Goal: Information Seeking & Learning: Learn about a topic

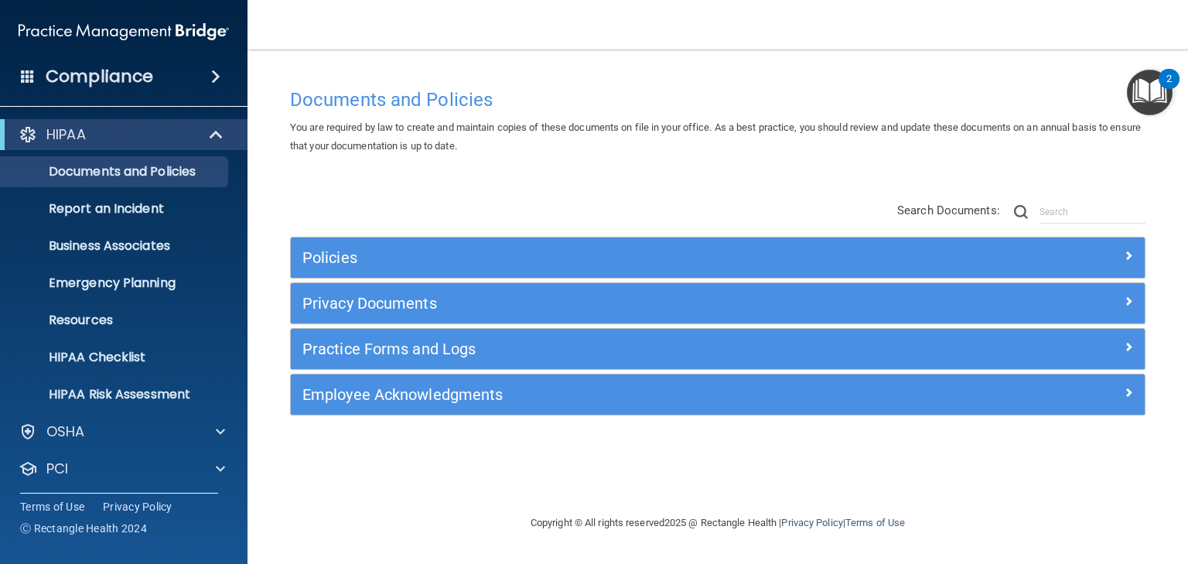
click at [1150, 76] on img "Open Resource Center, 2 new notifications" at bounding box center [1150, 93] width 46 height 46
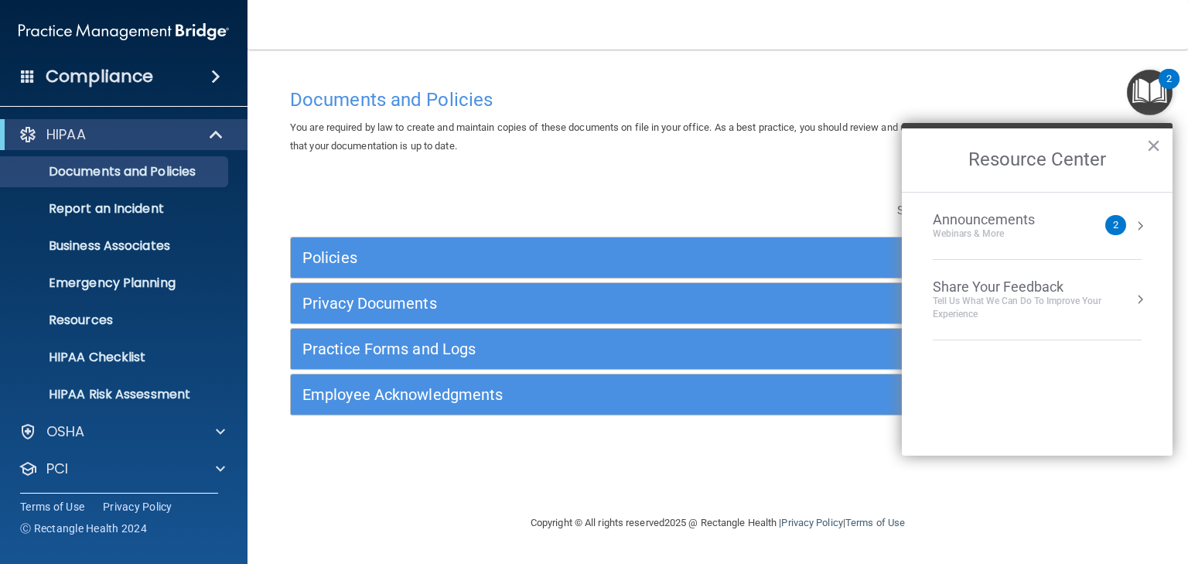
click at [983, 230] on div "Webinars & More" at bounding box center [999, 233] width 133 height 13
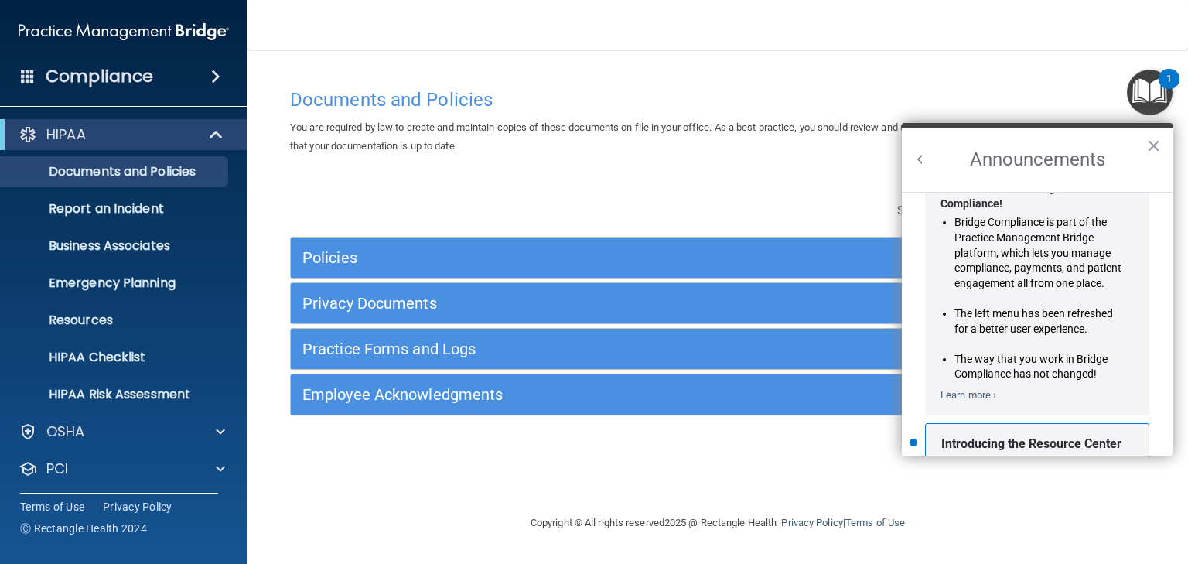
scroll to position [238, 0]
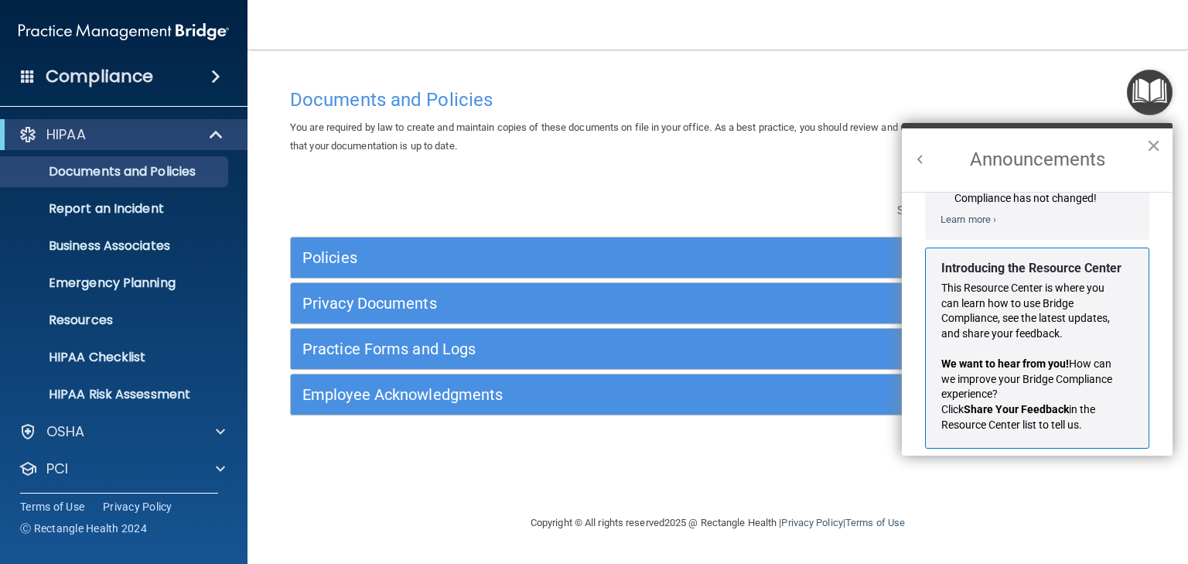
click at [1142, 142] on h2 "Announcements" at bounding box center [1037, 159] width 271 height 63
click at [1153, 142] on button "×" at bounding box center [1154, 145] width 15 height 25
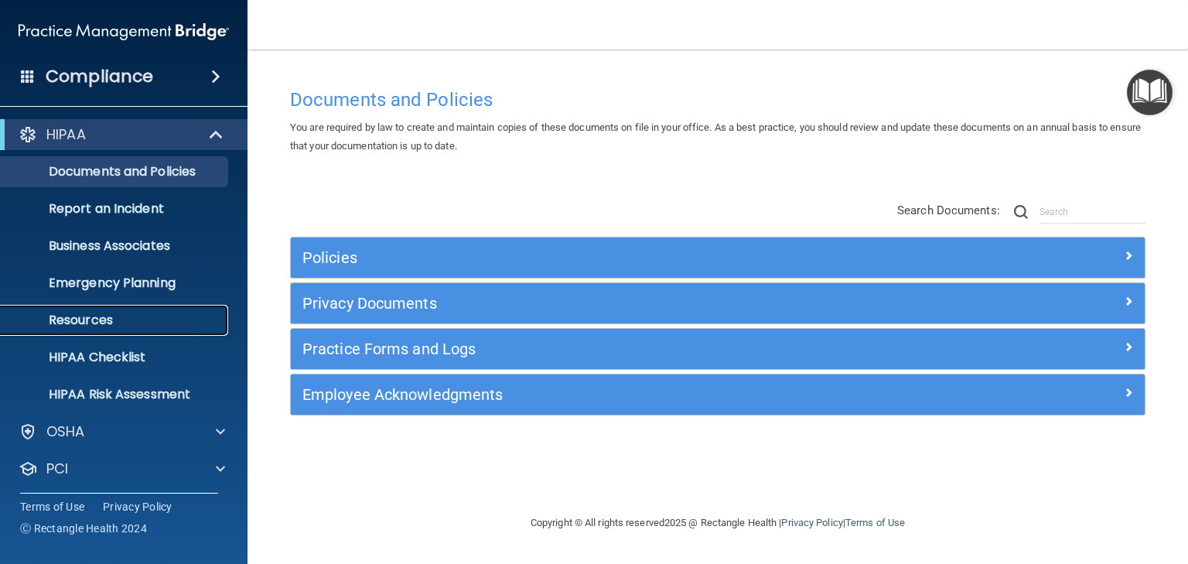
click at [90, 322] on p "Resources" at bounding box center [115, 320] width 211 height 15
click at [83, 135] on p "HIPAA" at bounding box center [65, 134] width 39 height 19
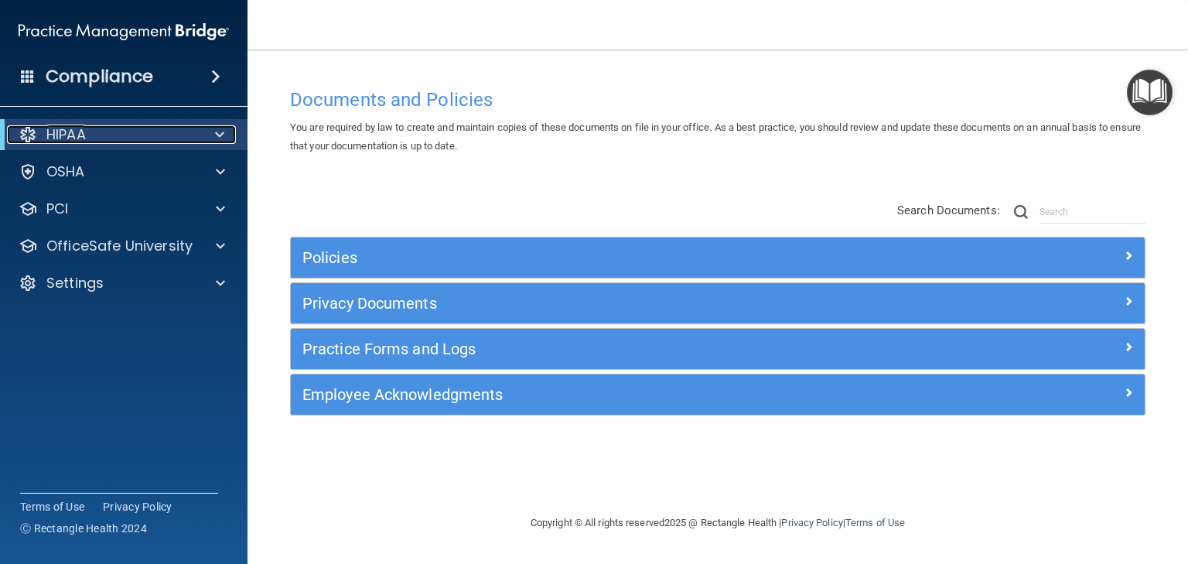
click at [83, 135] on p "HIPAA" at bounding box center [65, 134] width 39 height 19
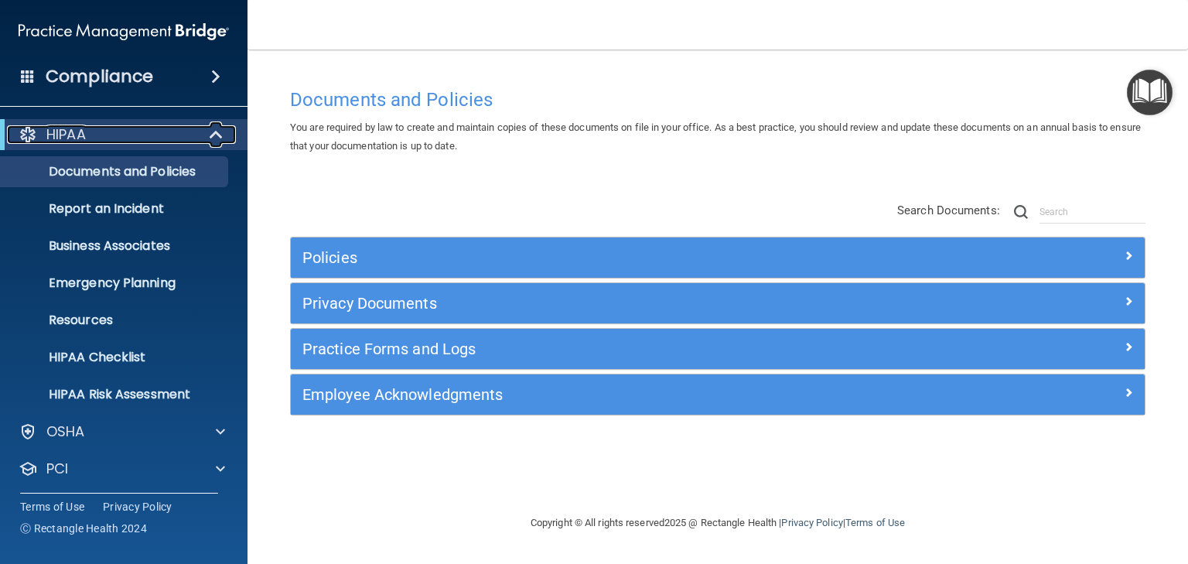
click at [83, 135] on p "HIPAA" at bounding box center [65, 134] width 39 height 19
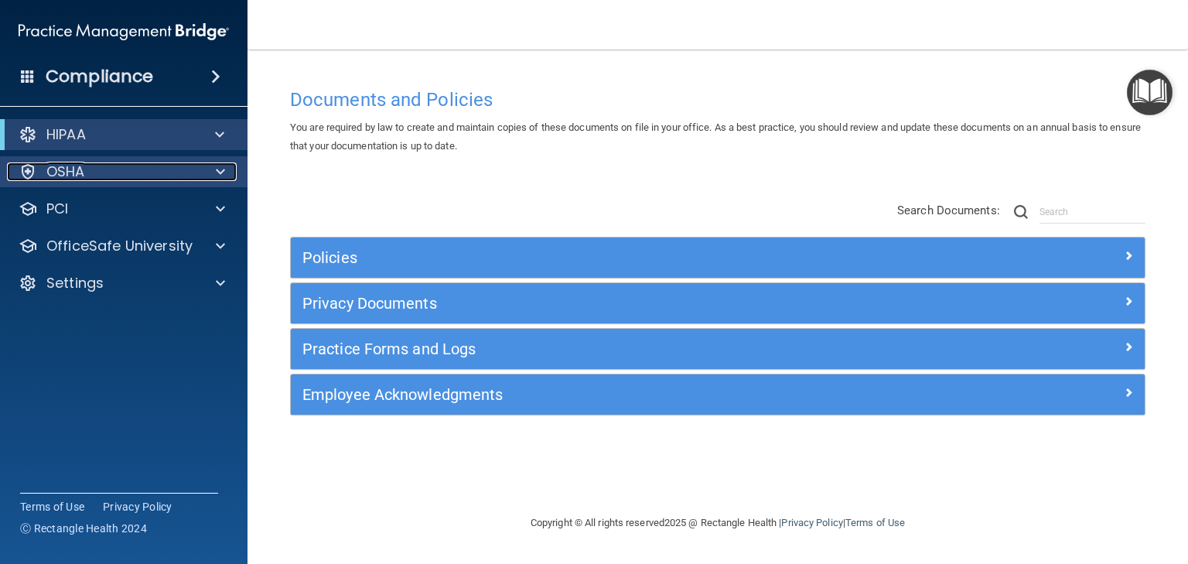
click at [67, 172] on p "OSHA" at bounding box center [65, 171] width 39 height 19
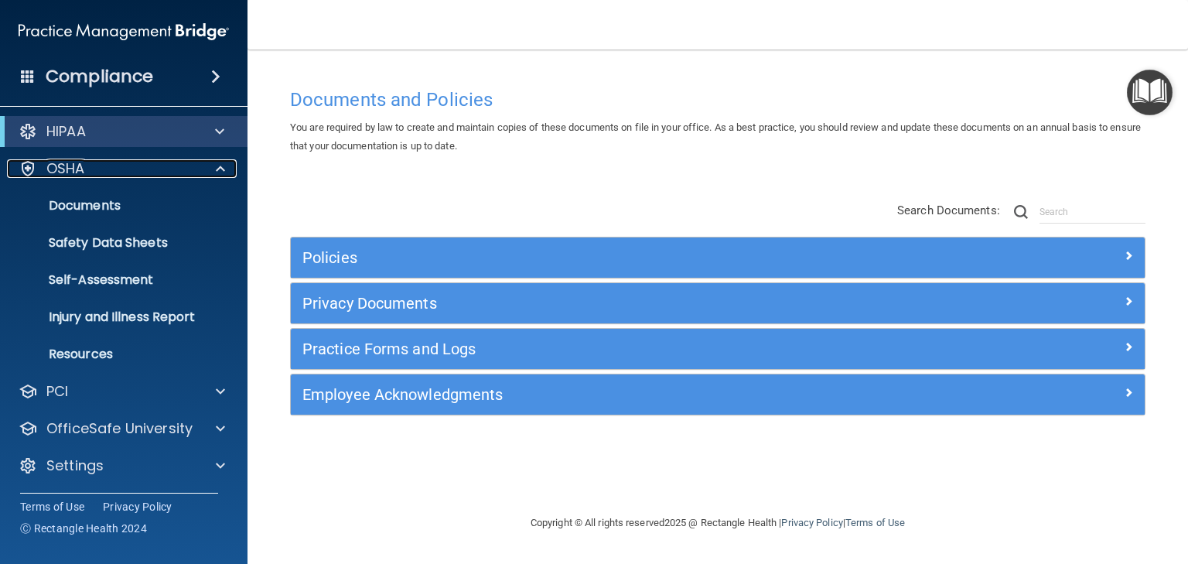
scroll to position [3, 0]
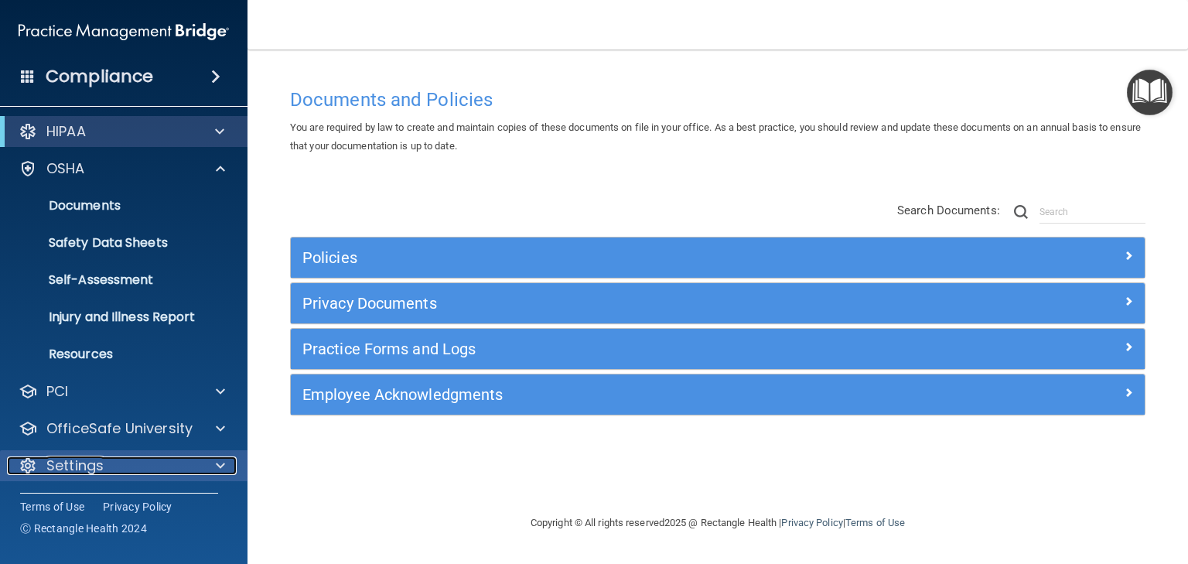
click at [91, 464] on p "Settings" at bounding box center [74, 466] width 57 height 19
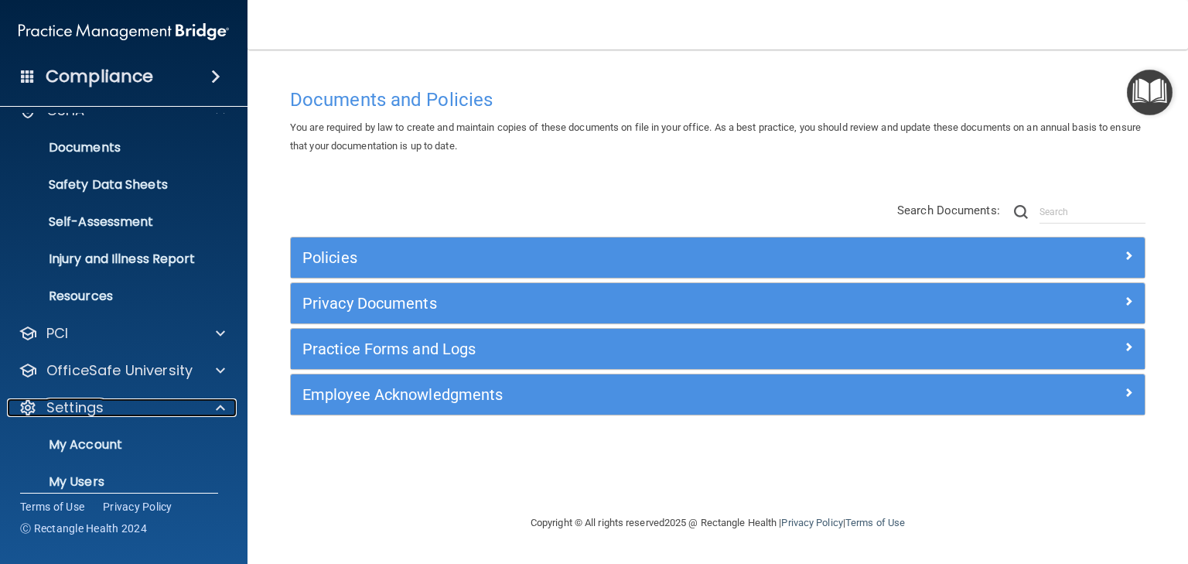
scroll to position [152, 0]
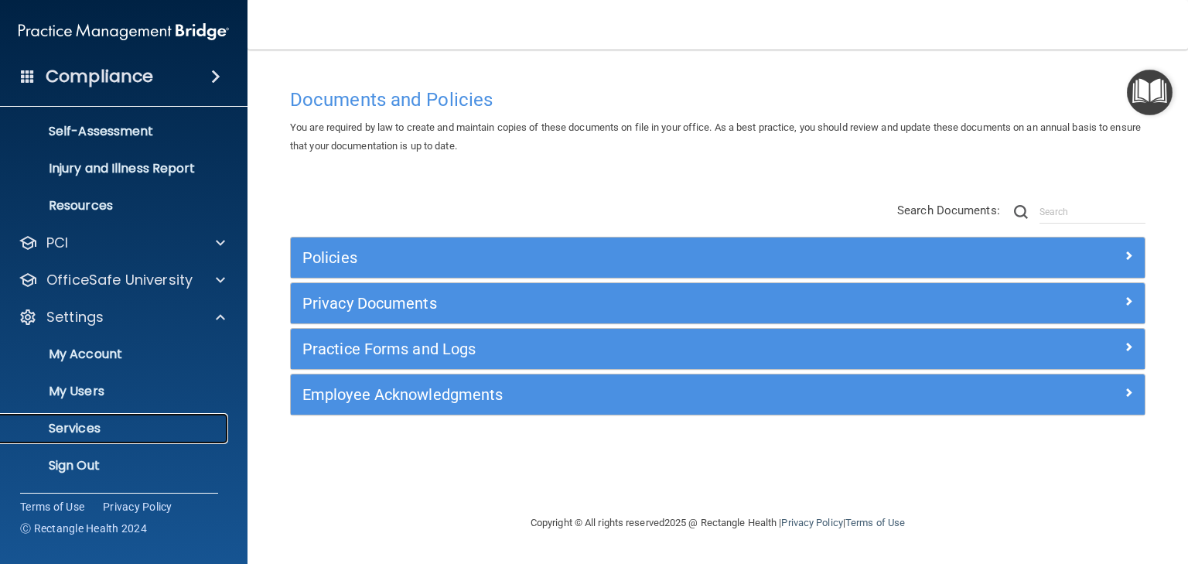
click at [77, 421] on p "Services" at bounding box center [115, 428] width 211 height 15
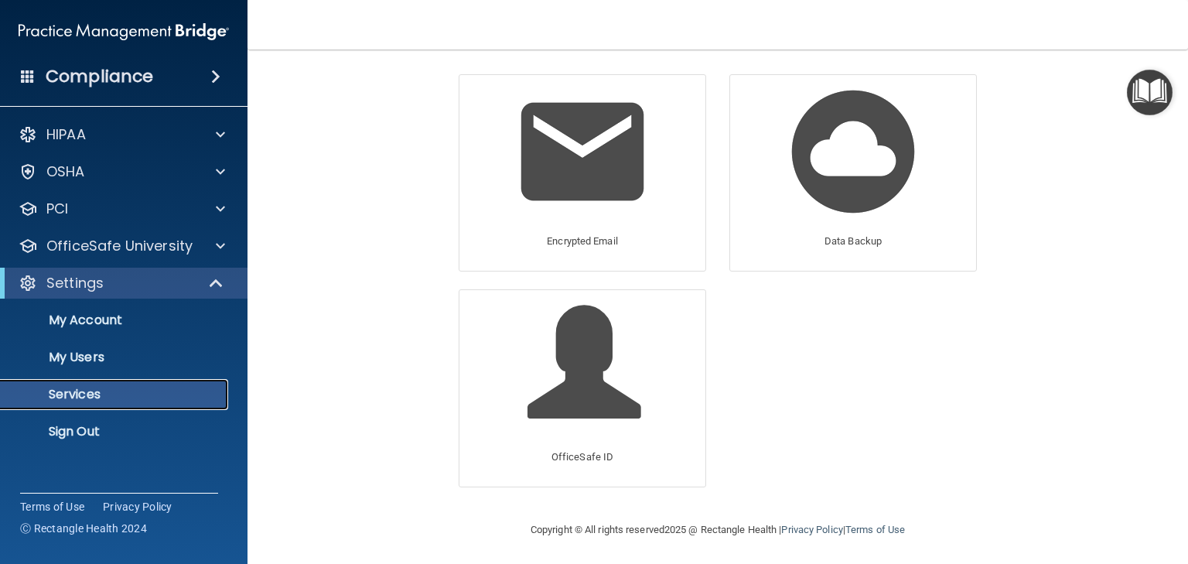
scroll to position [80, 0]
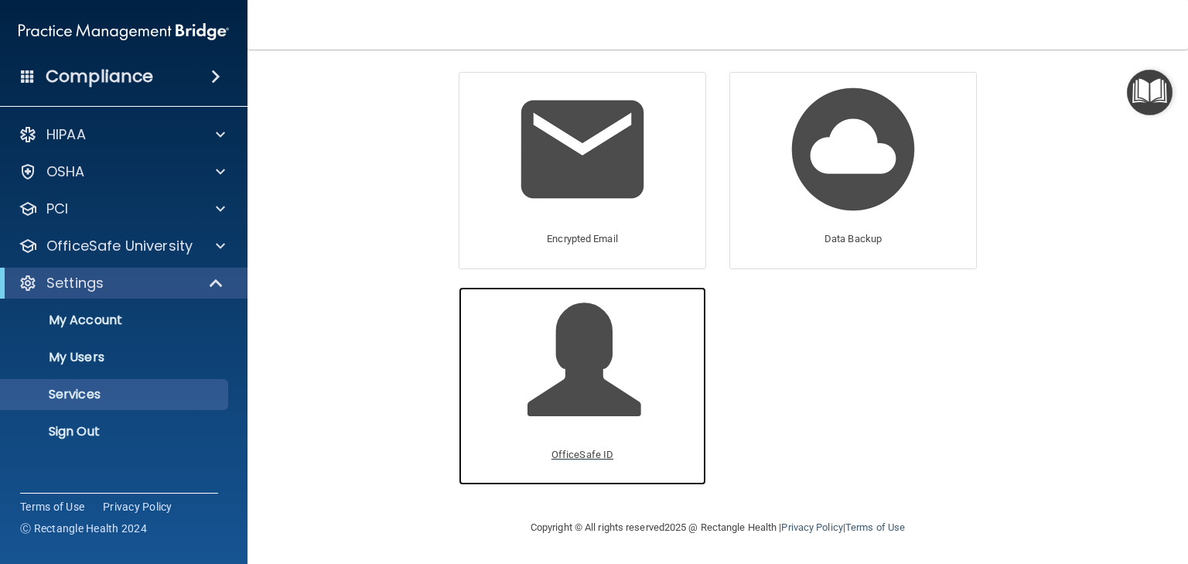
click at [586, 351] on span at bounding box center [601, 371] width 147 height 135
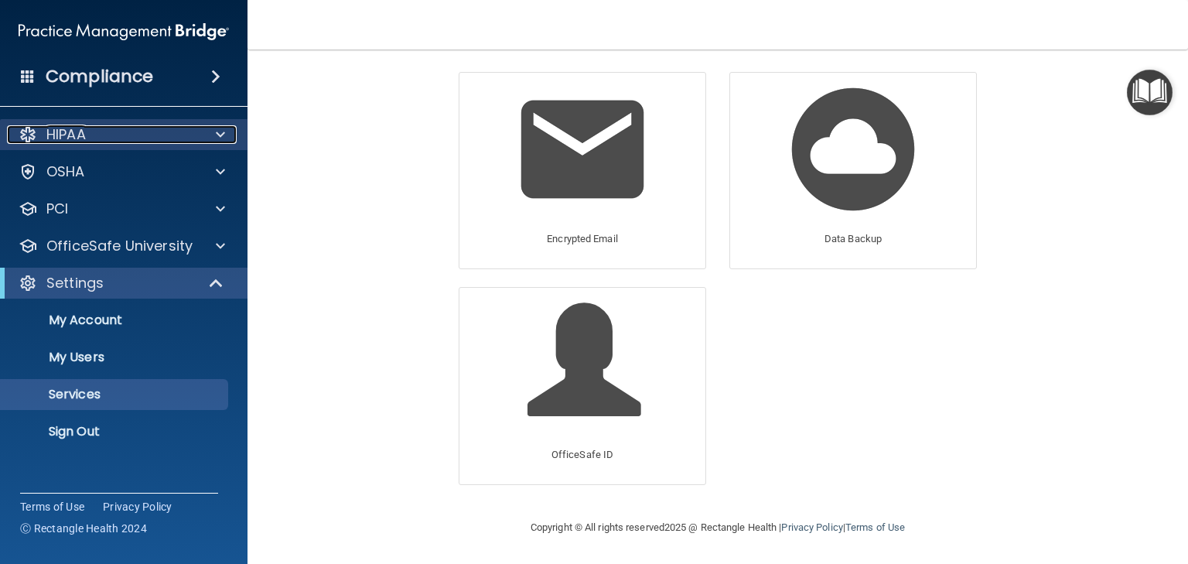
click at [92, 138] on div "HIPAA" at bounding box center [103, 134] width 192 height 19
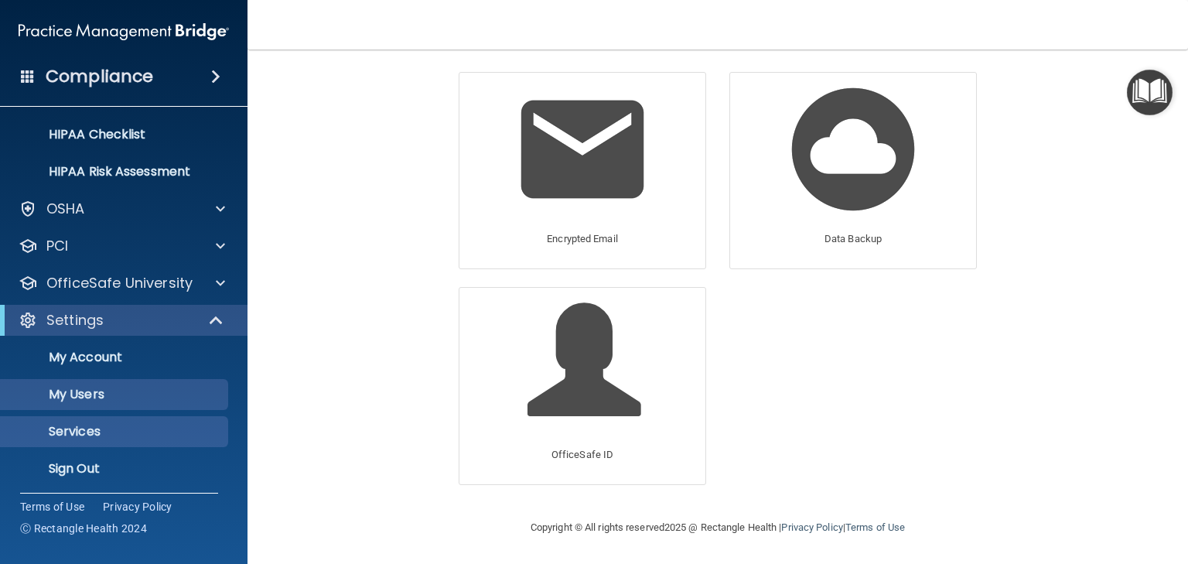
scroll to position [226, 0]
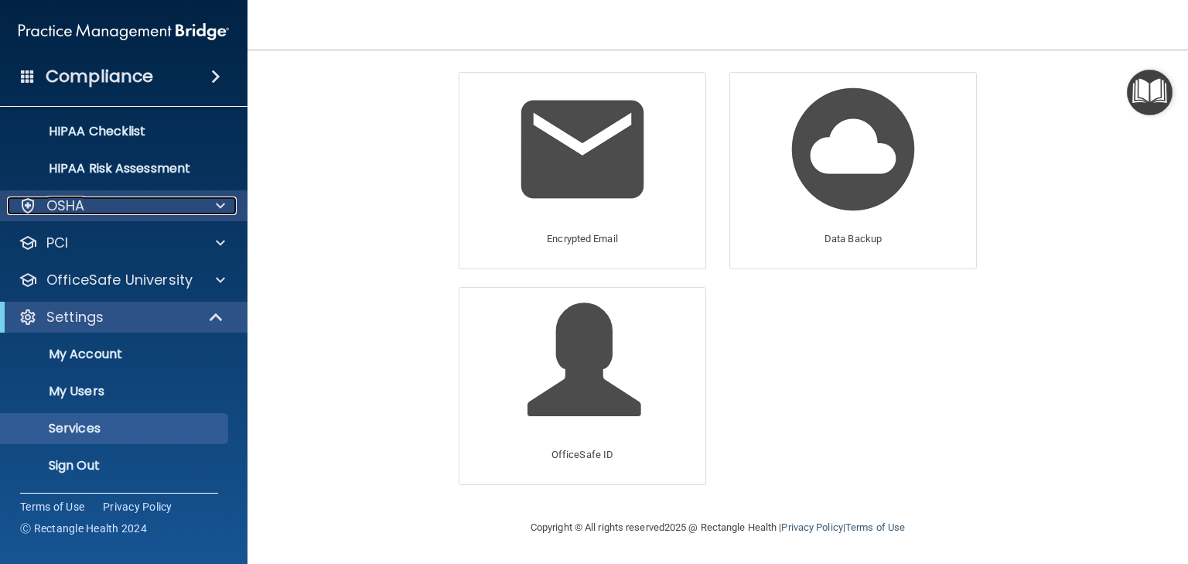
click at [90, 203] on div "OSHA" at bounding box center [103, 206] width 192 height 19
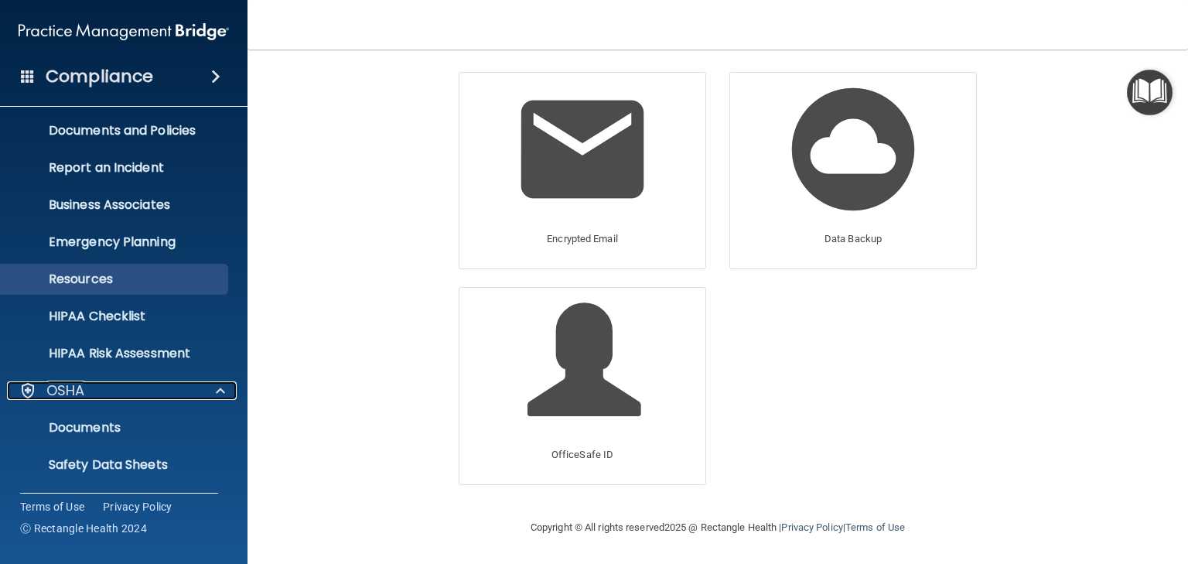
scroll to position [0, 0]
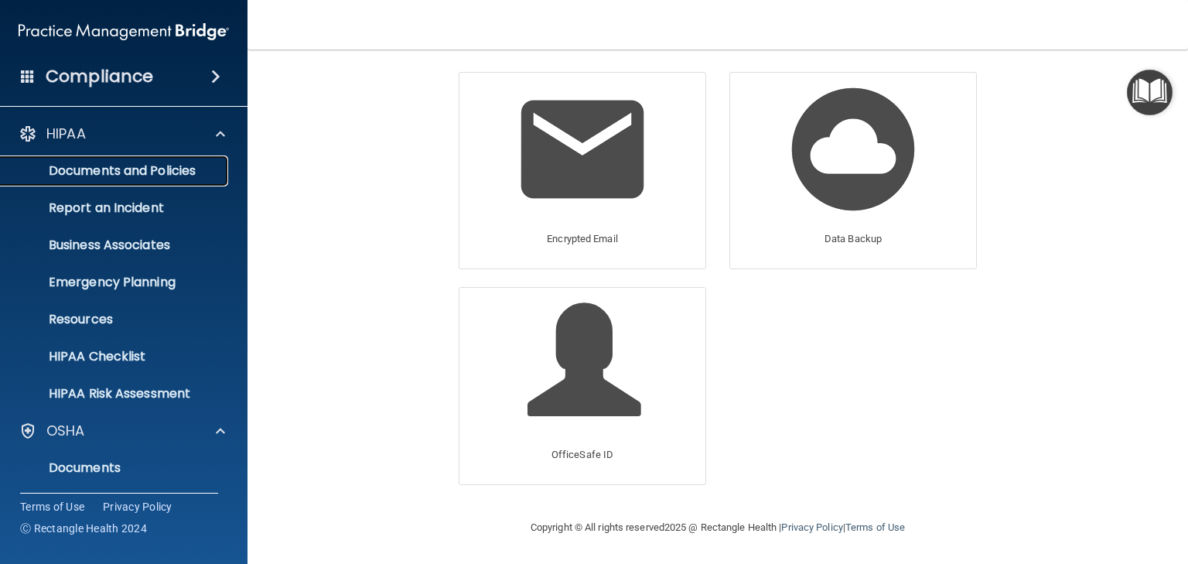
click at [145, 167] on p "Documents and Policies" at bounding box center [115, 170] width 211 height 15
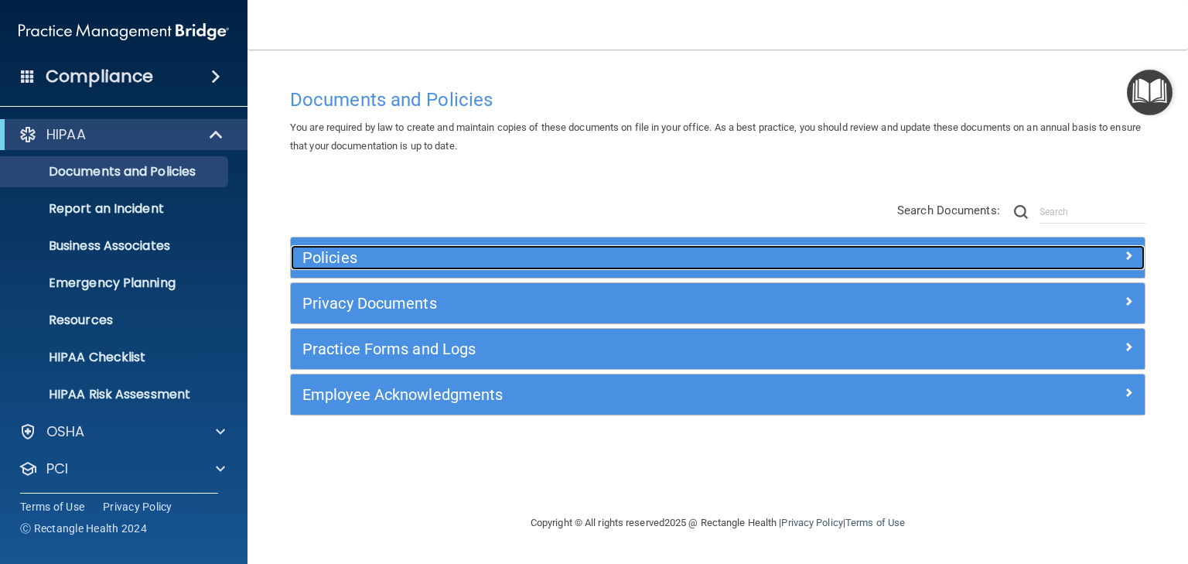
click at [332, 260] on h5 "Policies" at bounding box center [611, 257] width 617 height 17
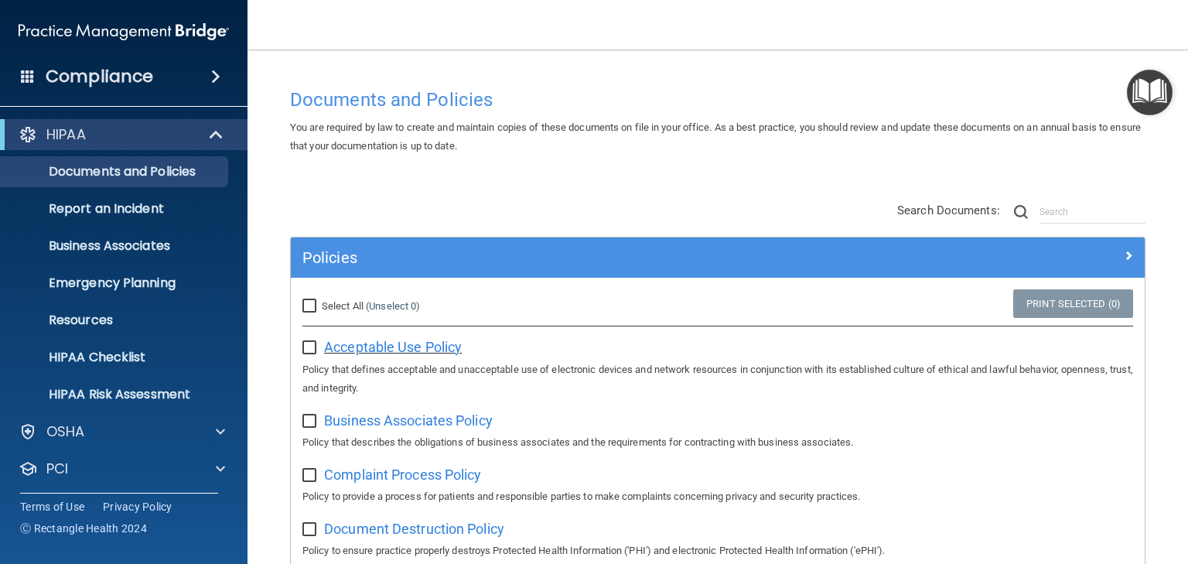
click at [374, 346] on span "Acceptable Use Policy" at bounding box center [393, 347] width 138 height 16
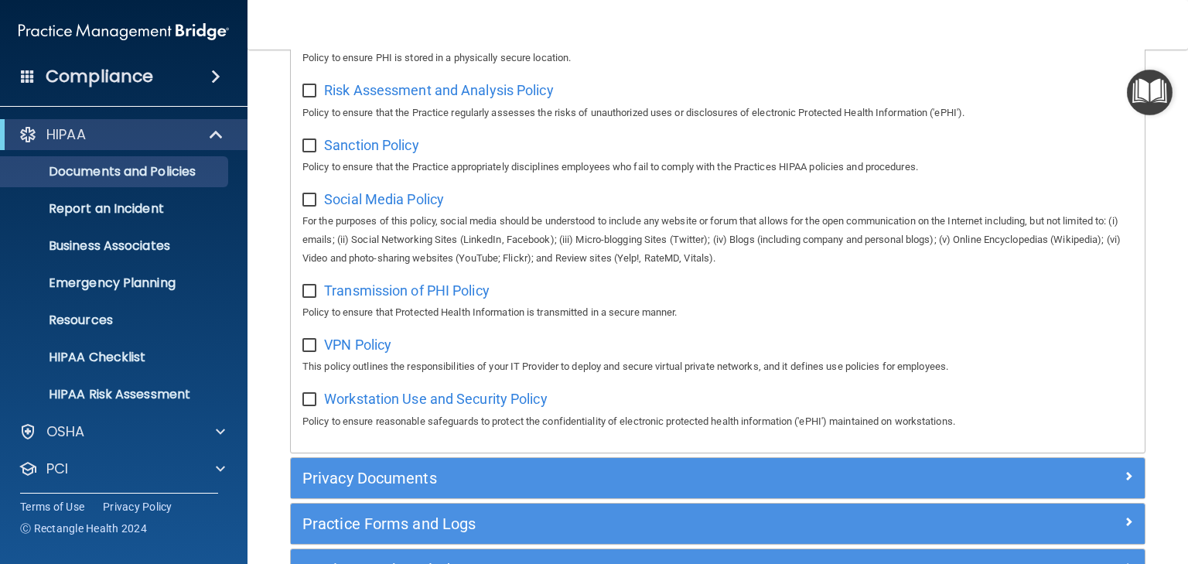
scroll to position [1176, 0]
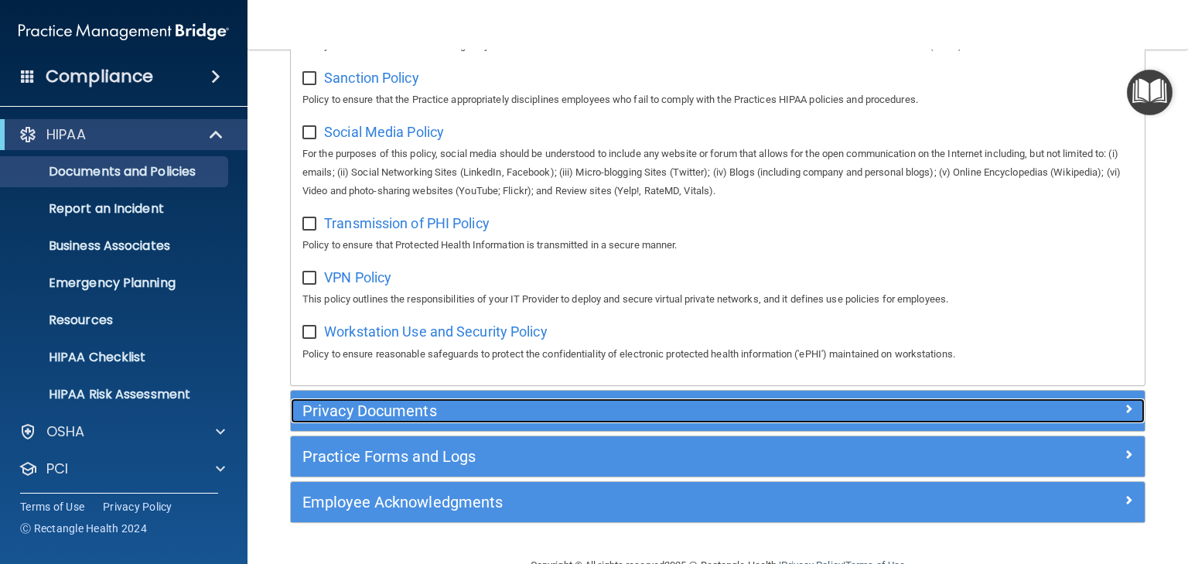
click at [388, 419] on h5 "Privacy Documents" at bounding box center [611, 410] width 617 height 17
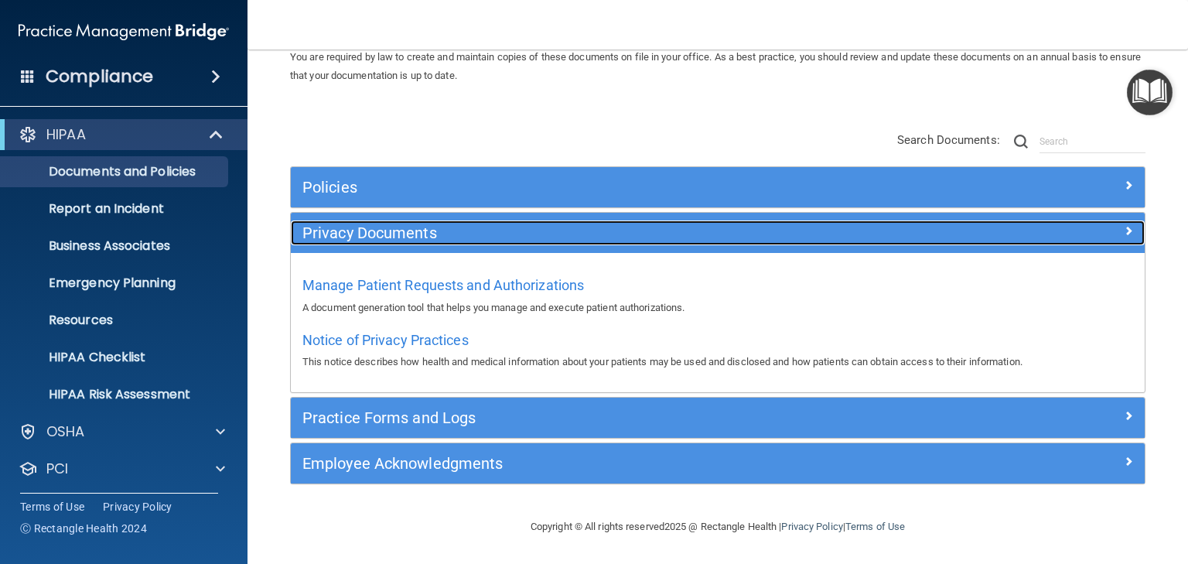
scroll to position [70, 0]
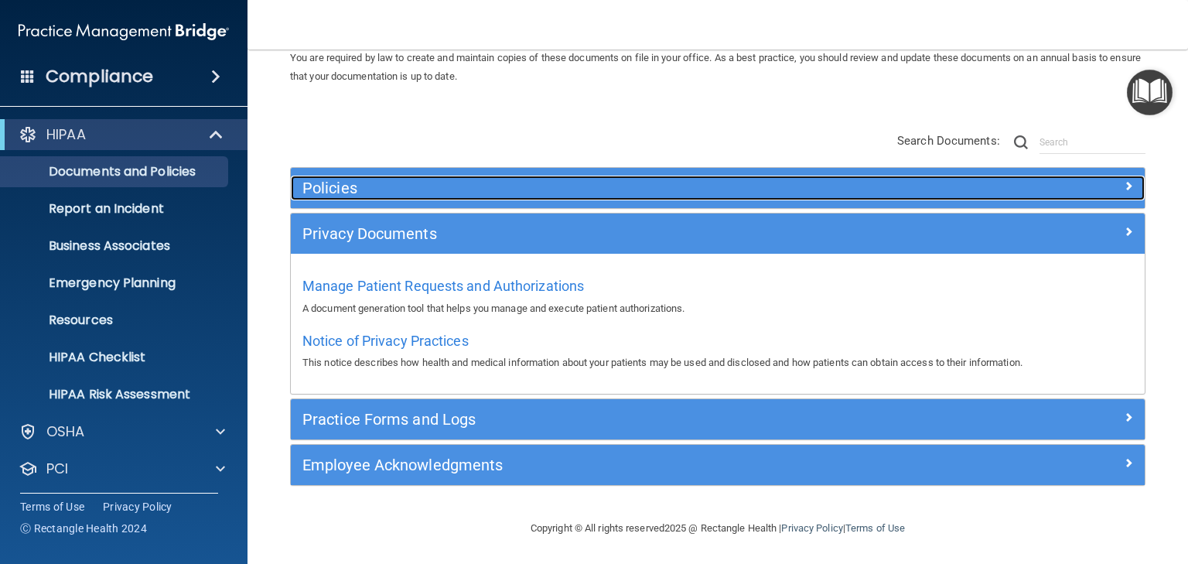
click at [342, 176] on div "Policies" at bounding box center [611, 188] width 641 height 25
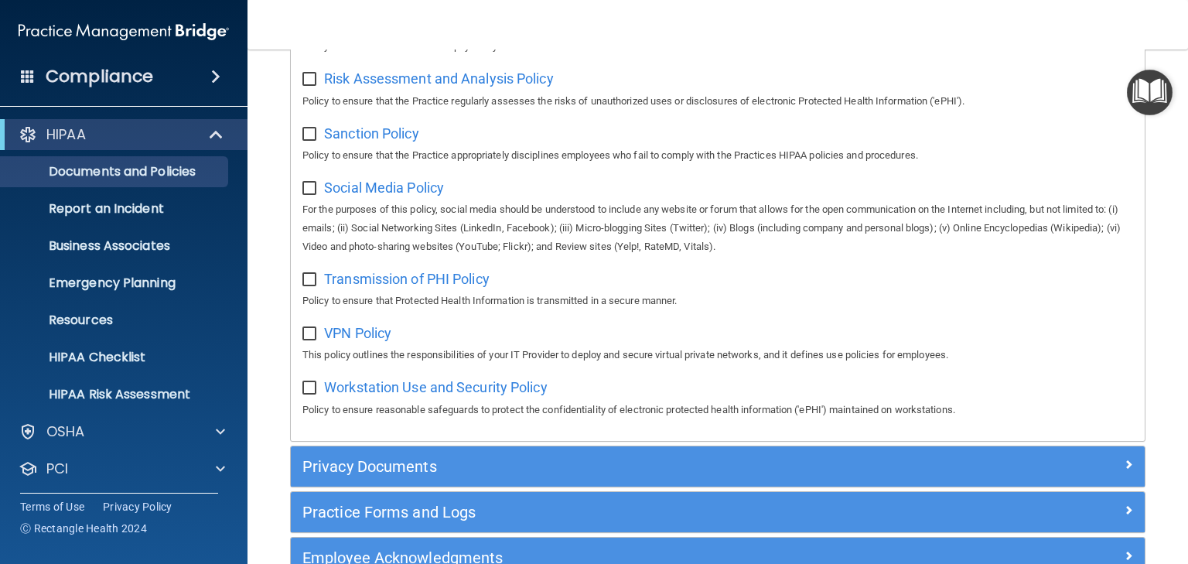
scroll to position [1223, 0]
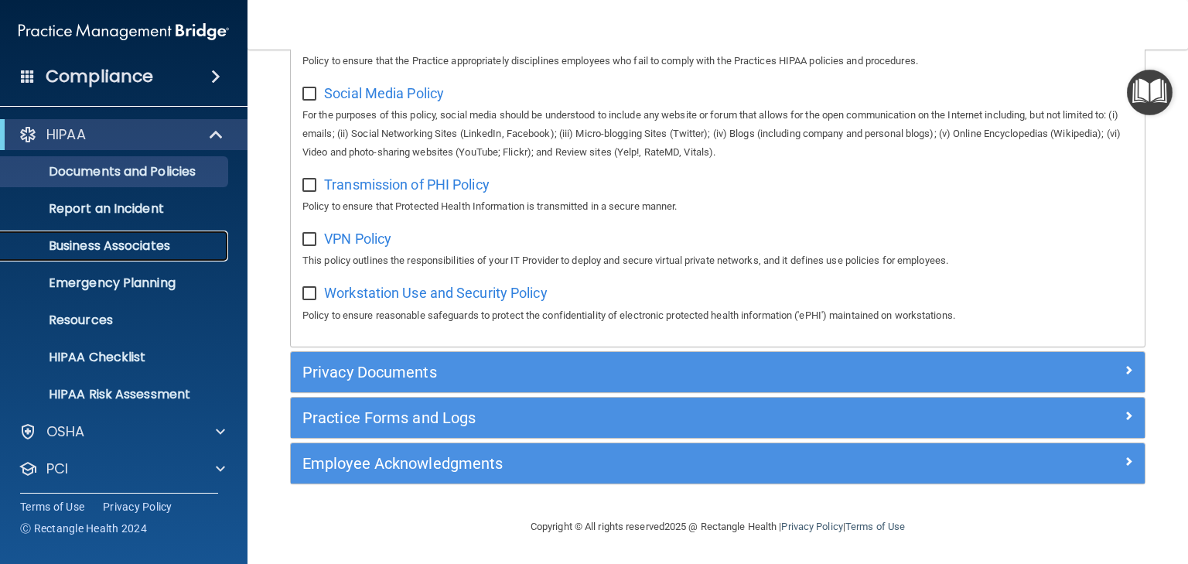
click at [103, 250] on p "Business Associates" at bounding box center [115, 245] width 211 height 15
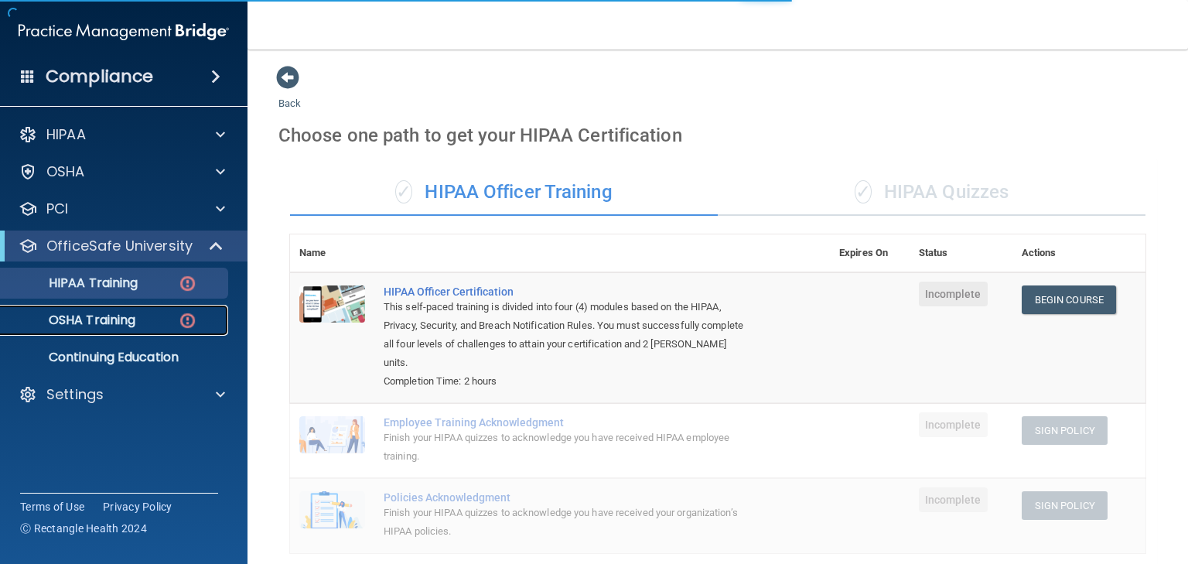
click at [91, 314] on p "OSHA Training" at bounding box center [72, 320] width 125 height 15
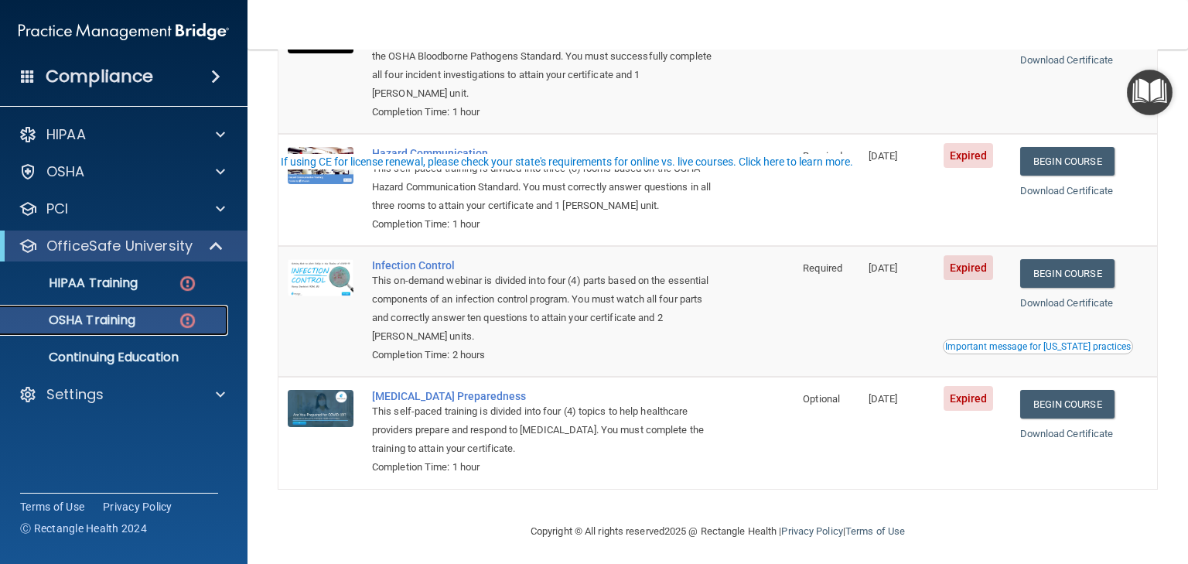
scroll to position [221, 0]
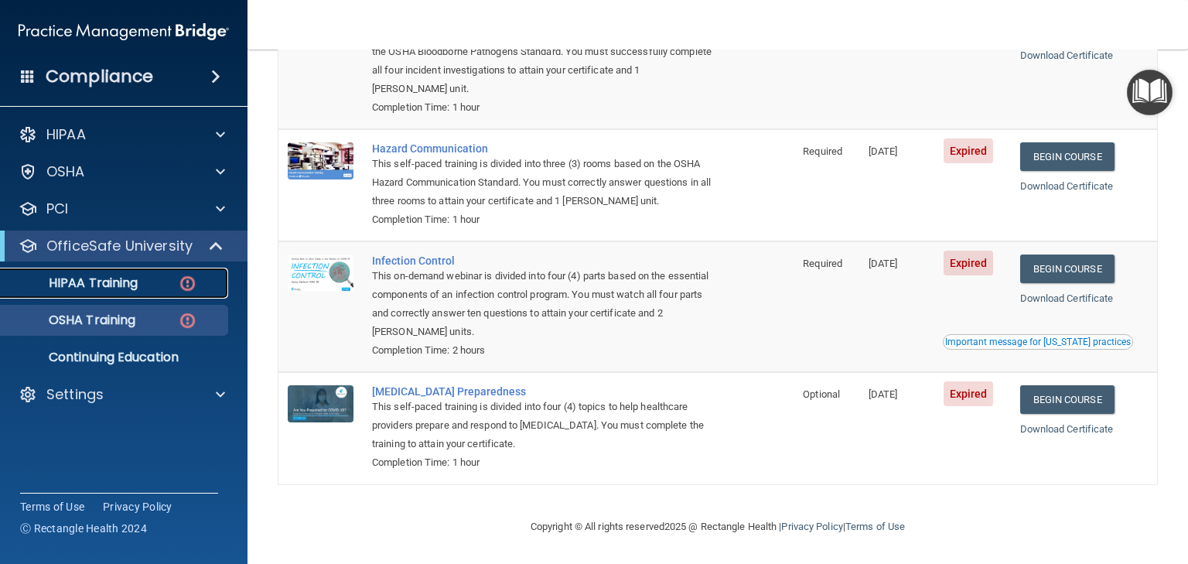
click at [102, 282] on p "HIPAA Training" at bounding box center [74, 282] width 128 height 15
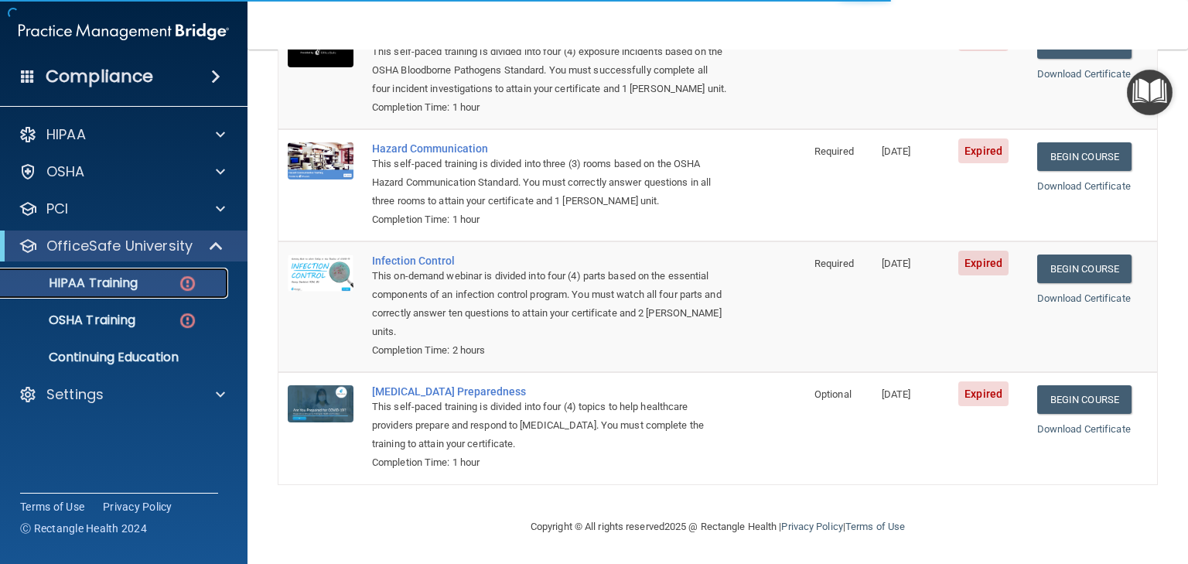
scroll to position [487, 0]
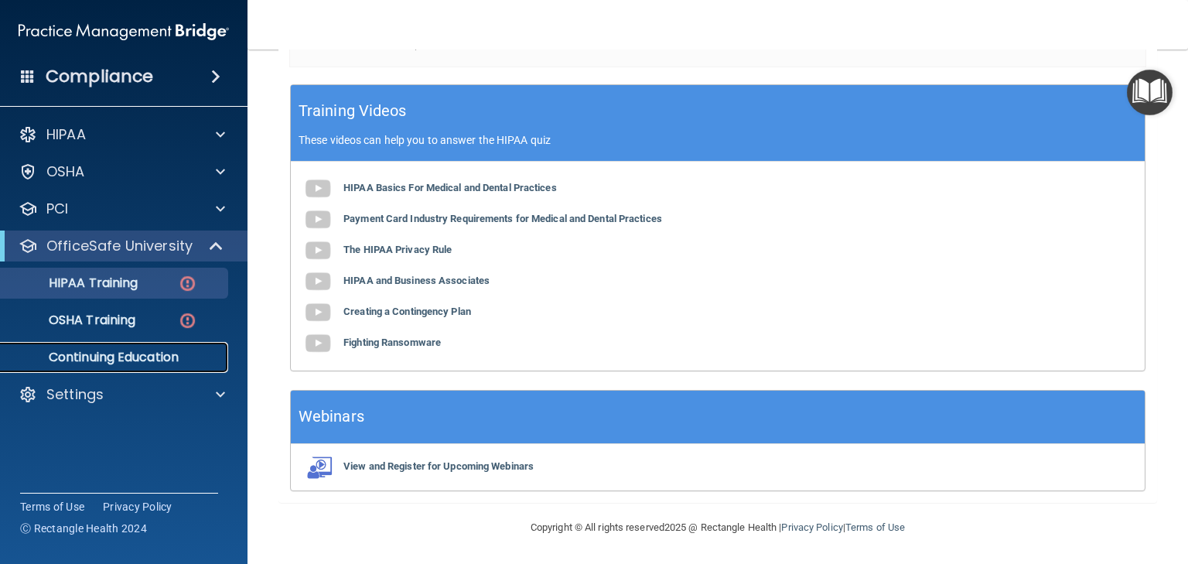
click at [116, 360] on p "Continuing Education" at bounding box center [115, 357] width 211 height 15
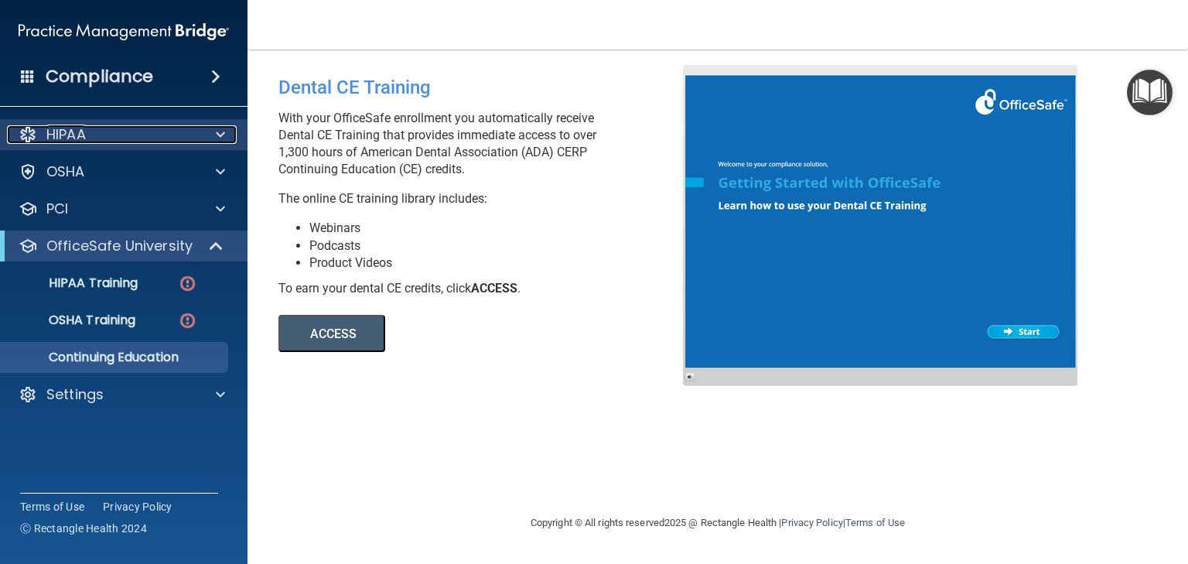
click at [84, 130] on p "HIPAA" at bounding box center [65, 134] width 39 height 19
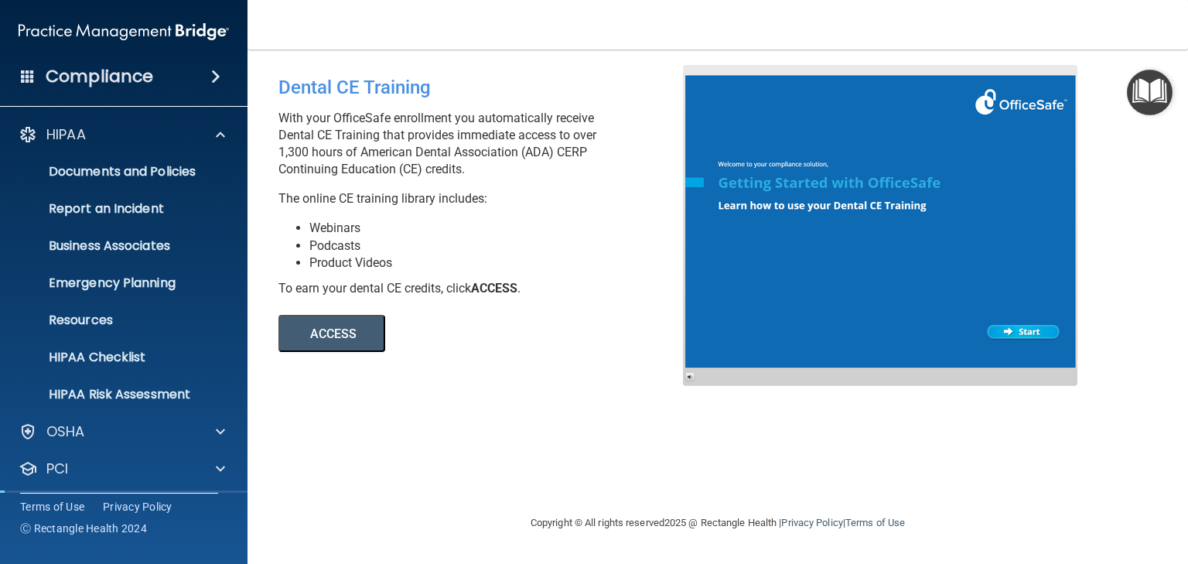
click at [94, 152] on ul "Documents and Policies Report an Incident Business Associates Emergency Plannin…" at bounding box center [125, 280] width 280 height 260
click at [93, 161] on link "Documents and Policies" at bounding box center [107, 171] width 244 height 31
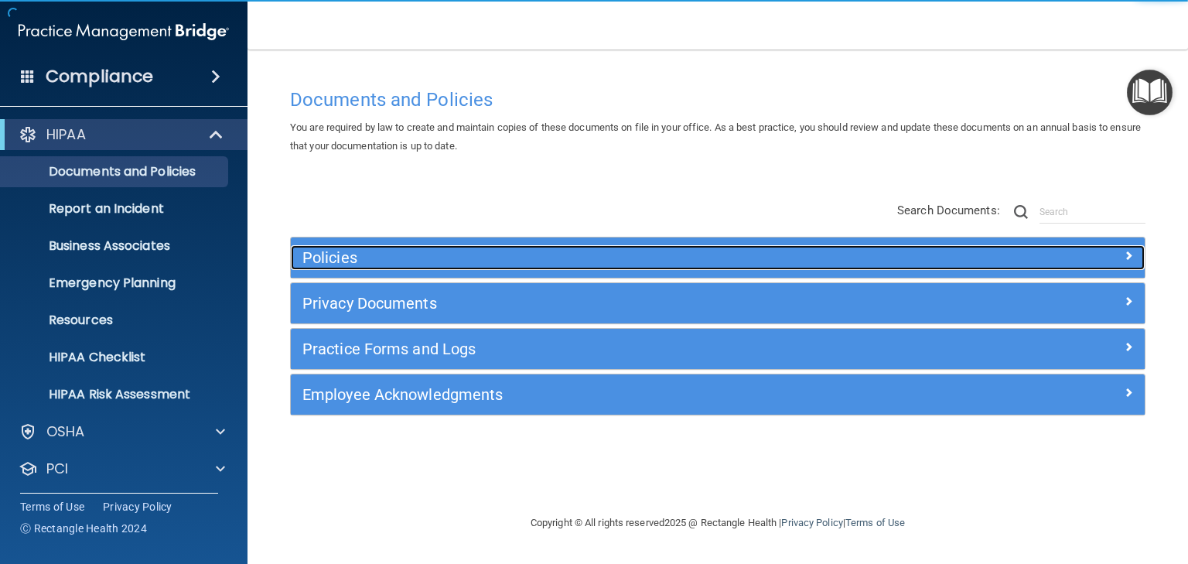
click at [340, 255] on h5 "Policies" at bounding box center [611, 257] width 617 height 17
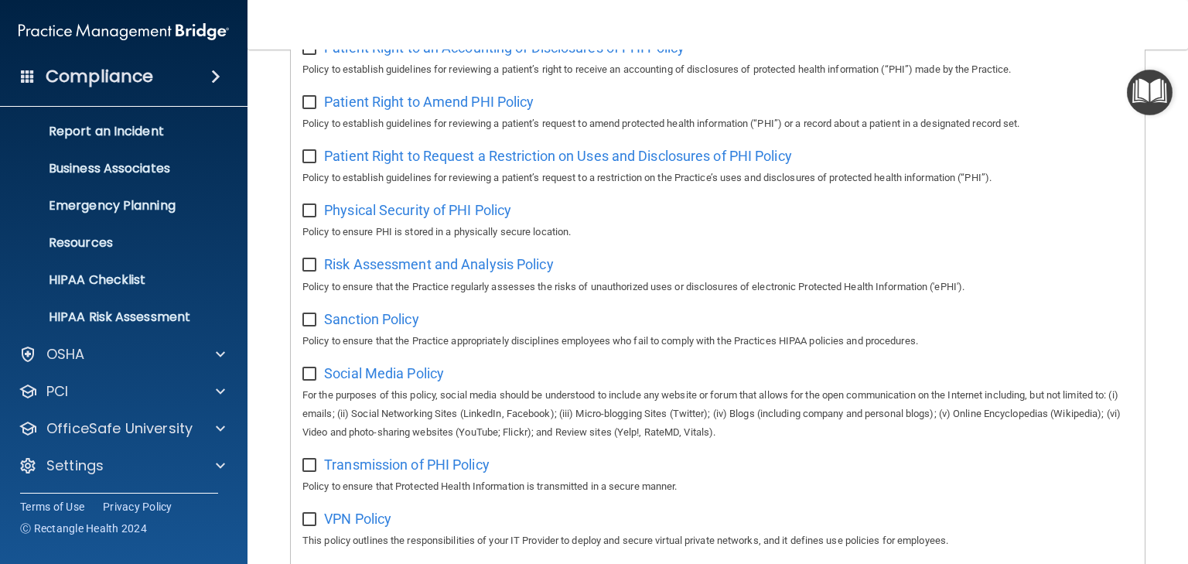
scroll to position [1114, 0]
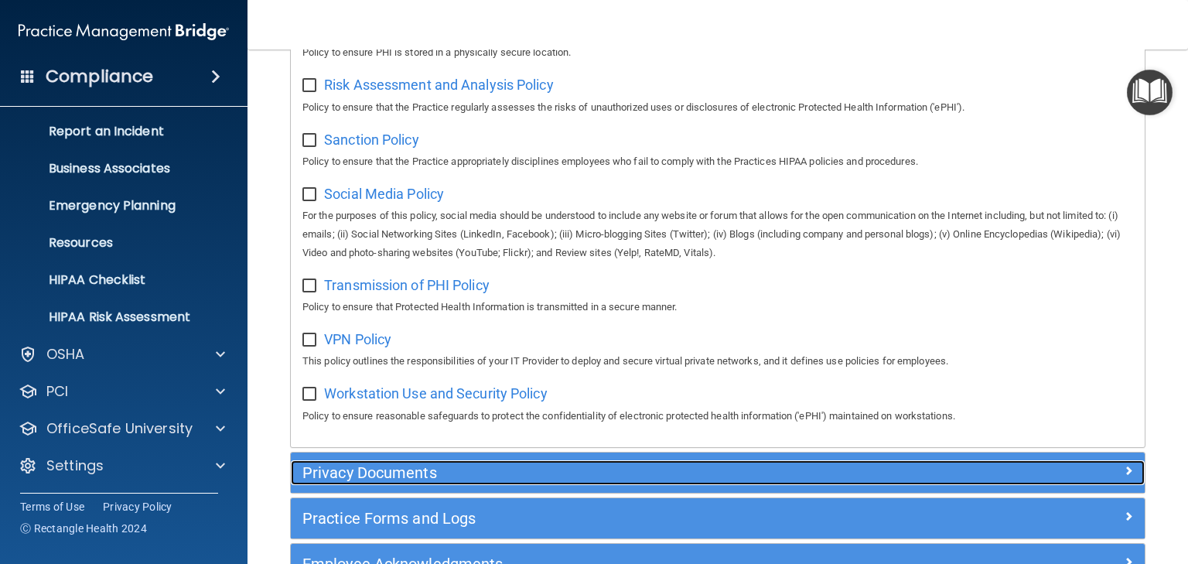
click at [353, 474] on h5 "Privacy Documents" at bounding box center [611, 472] width 617 height 17
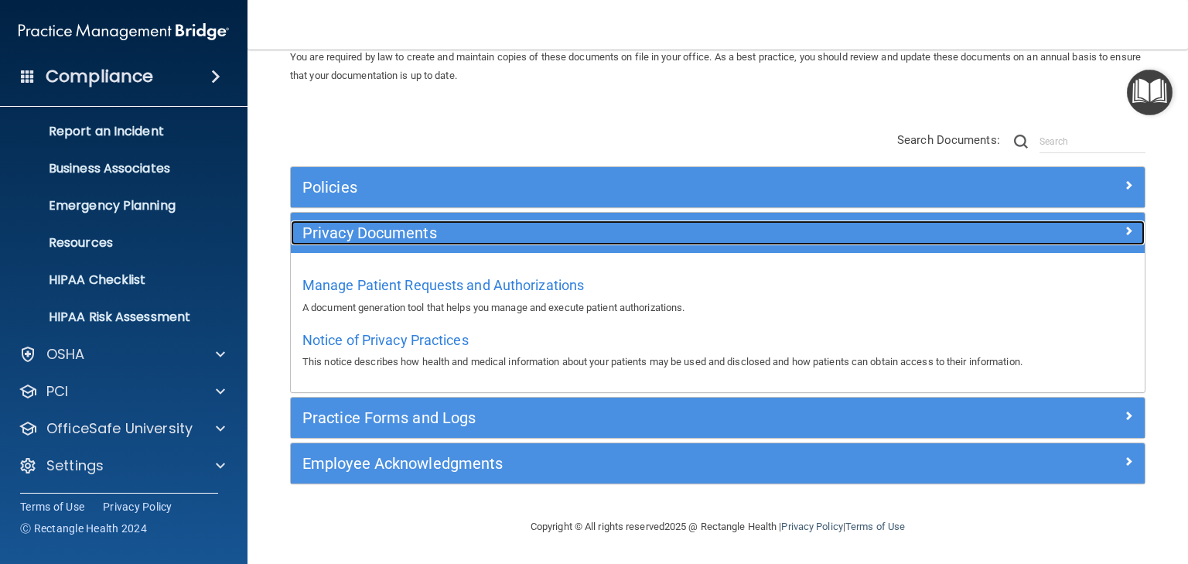
scroll to position [70, 0]
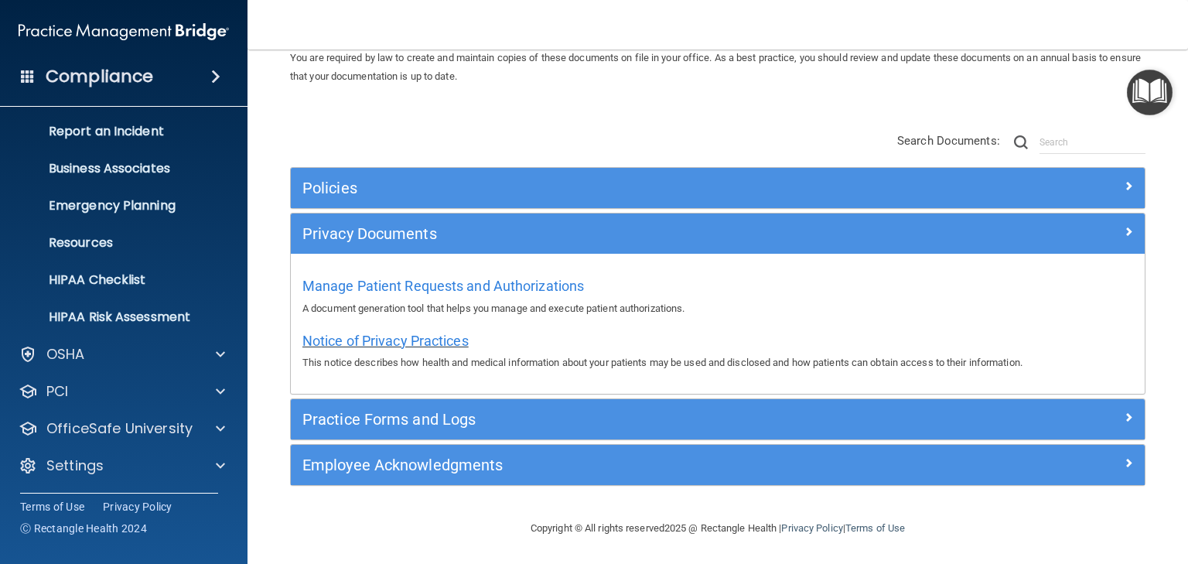
click at [396, 344] on span "Notice of Privacy Practices" at bounding box center [386, 341] width 166 height 16
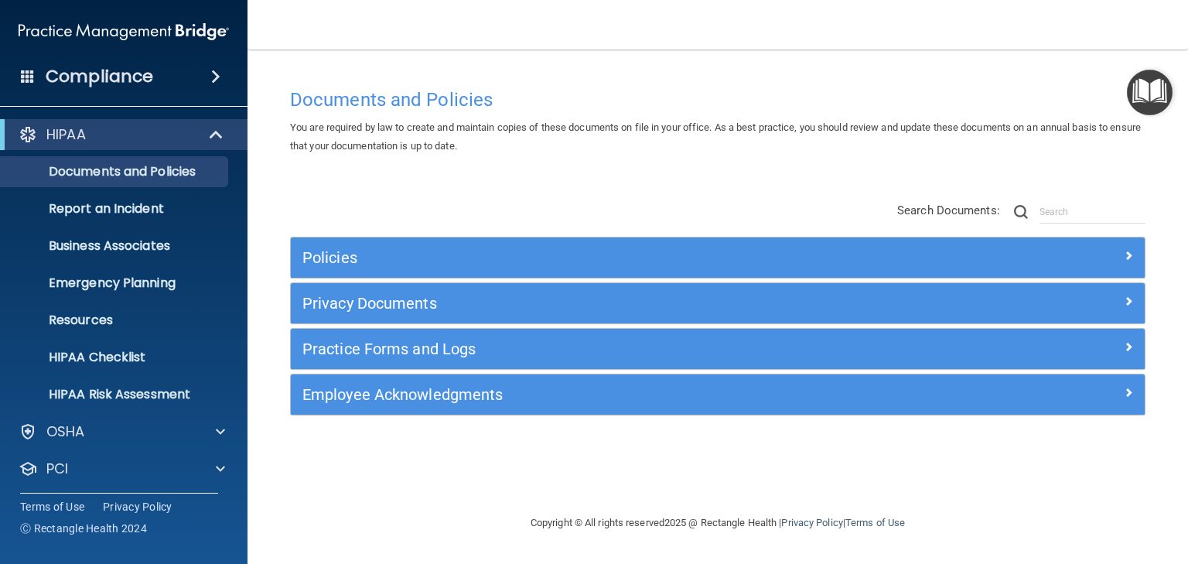
click at [327, 250] on div "Policies" at bounding box center [718, 258] width 854 height 40
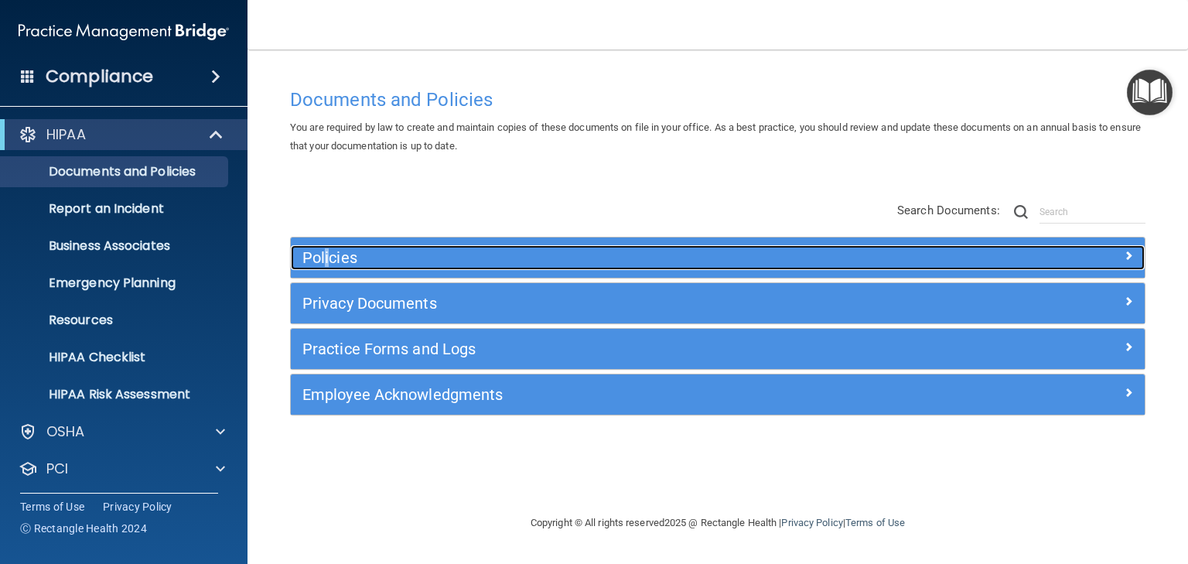
click at [327, 249] on h5 "Policies" at bounding box center [611, 257] width 617 height 17
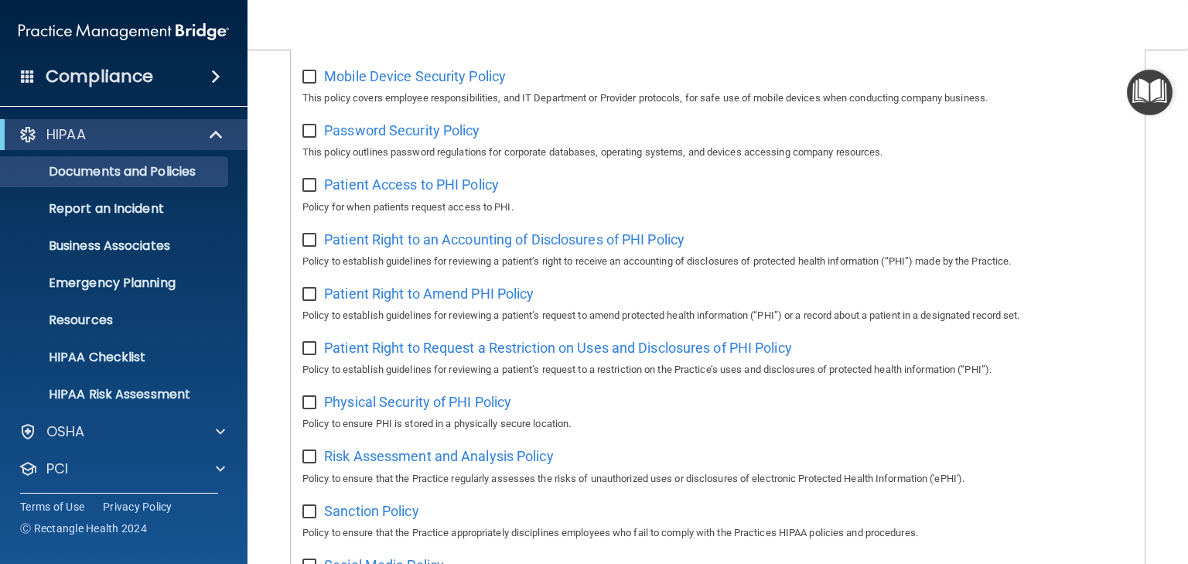
scroll to position [805, 0]
